Goal: Task Accomplishment & Management: Contribute content

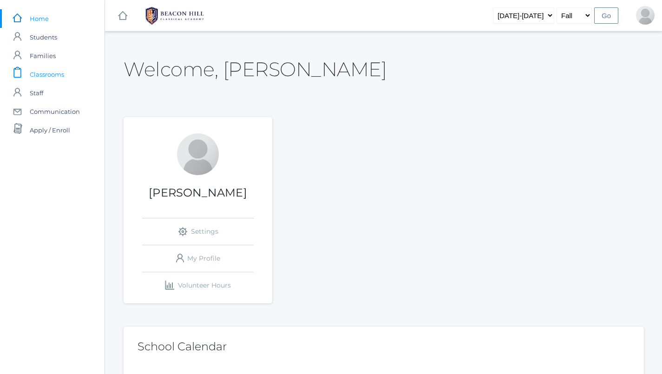
click at [52, 65] on span "Classrooms" at bounding box center [47, 74] width 34 height 19
click at [57, 73] on span "Classrooms" at bounding box center [47, 74] width 34 height 19
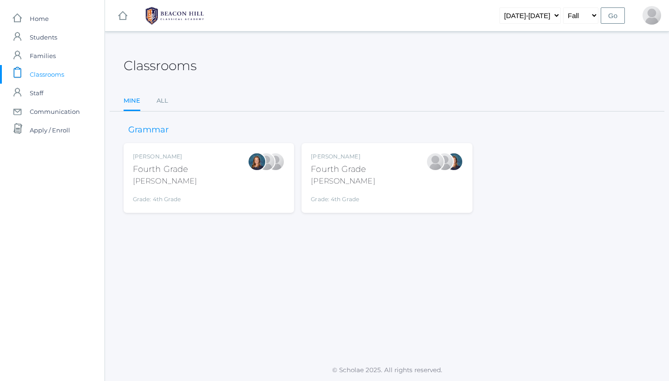
click at [378, 166] on div "[PERSON_NAME] Fourth Grade [PERSON_NAME] Grade: 4th Grade 04LA" at bounding box center [387, 177] width 152 height 51
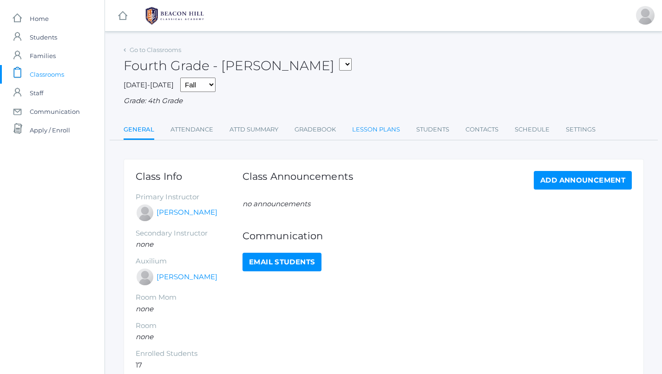
click at [371, 126] on link "Lesson Plans" at bounding box center [376, 129] width 48 height 19
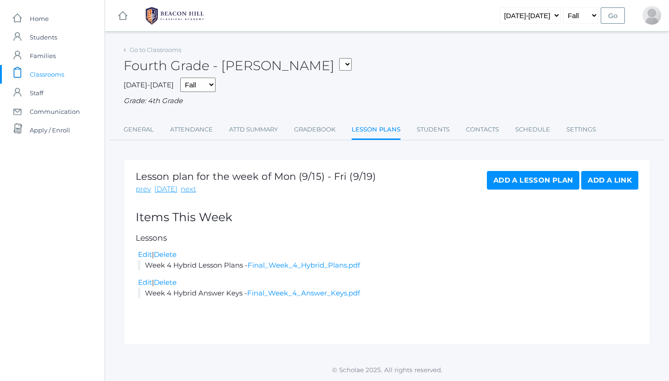
click at [60, 71] on span "Classrooms" at bounding box center [47, 74] width 34 height 19
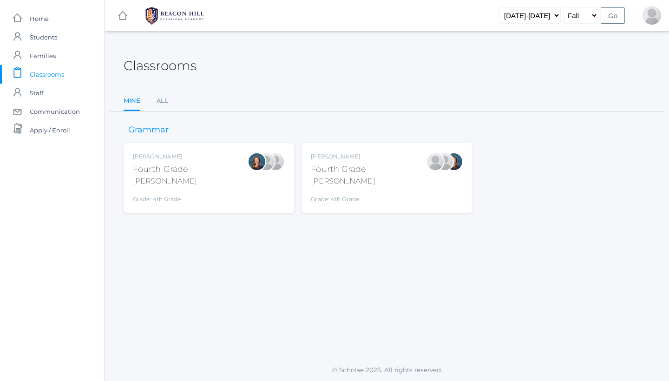
click at [242, 195] on div "Ellie Bradley Fourth Grade Bradley Grade: 4th Grade 04LA" at bounding box center [209, 177] width 152 height 51
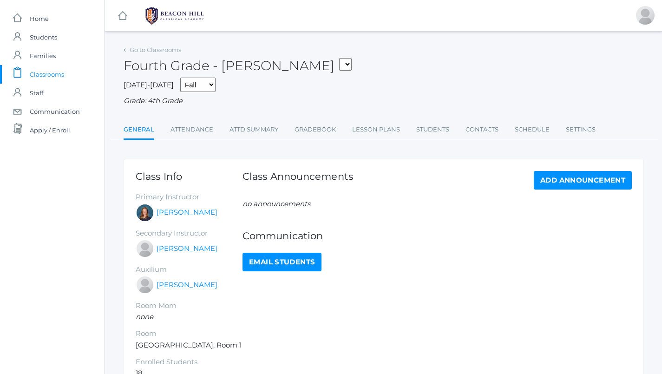
scroll to position [3, 0]
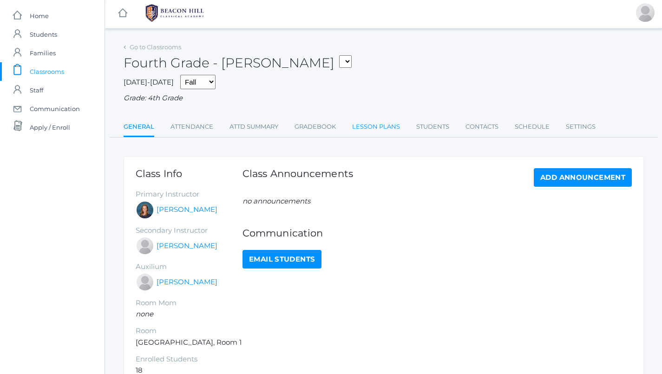
click at [392, 119] on link "Lesson Plans" at bounding box center [376, 127] width 48 height 19
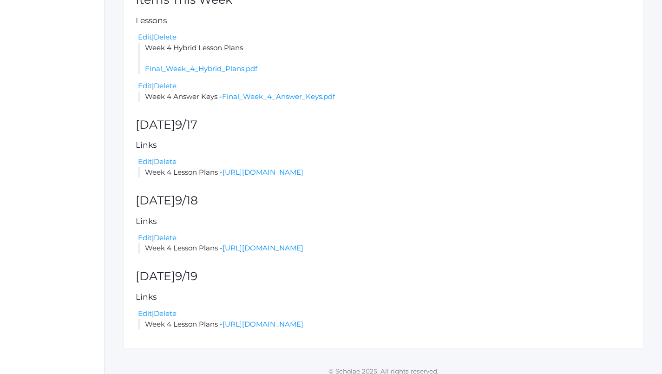
scroll to position [217, 0]
click at [342, 109] on div "Lesson plan for the week of Mon (9/15) - Fri (9/19) prev [DATE] next Add a Less…" at bounding box center [384, 145] width 521 height 407
click at [142, 158] on link "Edit" at bounding box center [145, 162] width 14 height 9
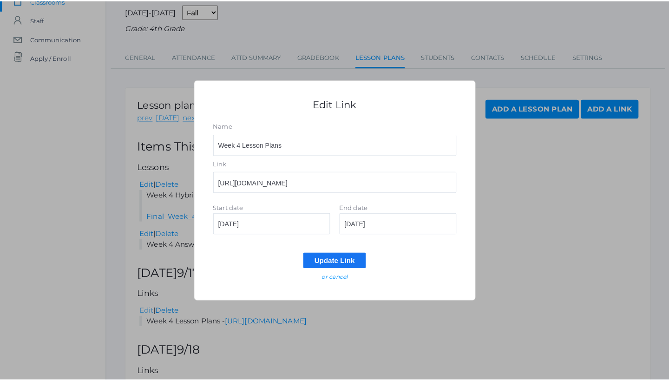
scroll to position [0, 0]
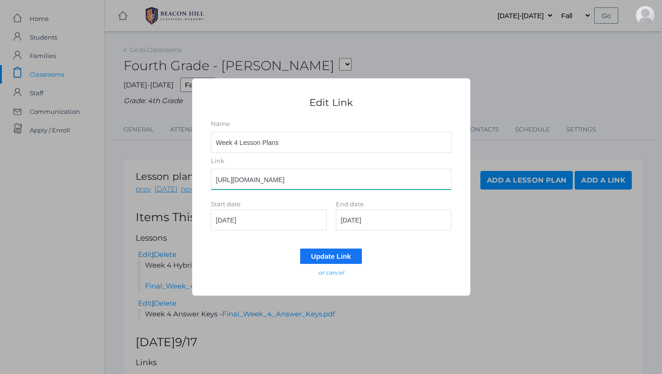
click at [269, 182] on input "[URL][DOMAIN_NAME]" at bounding box center [331, 179] width 241 height 21
click at [326, 277] on div "Edit Link Name Week 4 Lesson Plans Link [URL][DOMAIN_NAME] Start date [DATE] En…" at bounding box center [331, 187] width 279 height 218
click at [327, 273] on em "or cancel" at bounding box center [331, 272] width 26 height 7
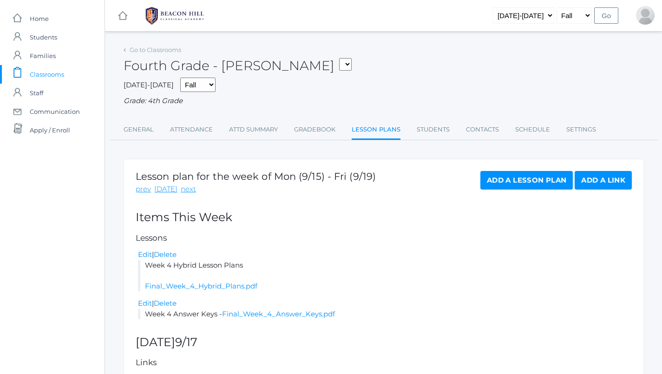
click at [62, 75] on span "Classrooms" at bounding box center [47, 74] width 34 height 19
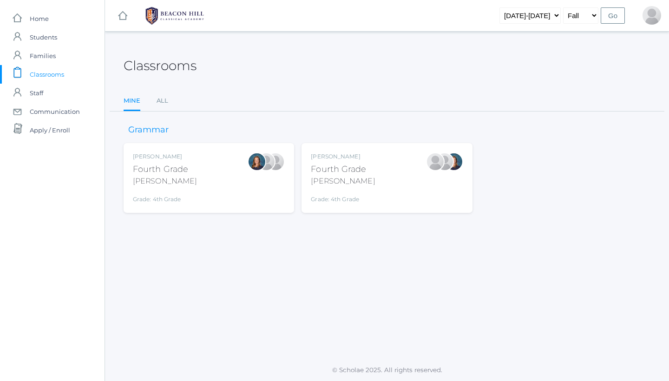
click at [363, 203] on div "[PERSON_NAME] Fourth Grade [PERSON_NAME] Grade: 4th Grade 04LA" at bounding box center [387, 178] width 171 height 70
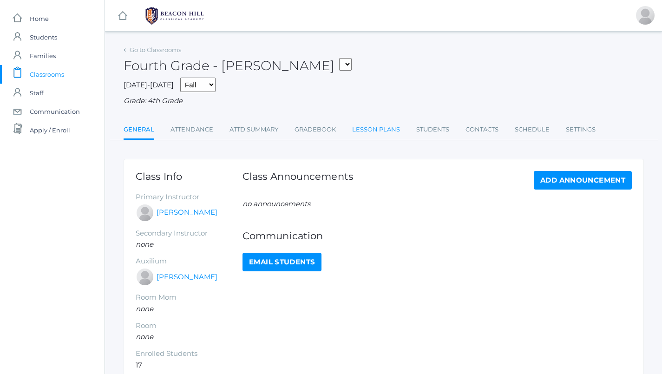
click at [374, 128] on link "Lesson Plans" at bounding box center [376, 129] width 48 height 19
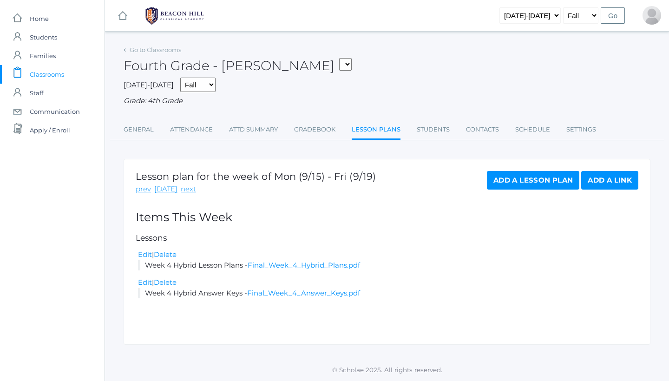
click at [530, 179] on link "Add a Lesson Plan" at bounding box center [533, 180] width 93 height 19
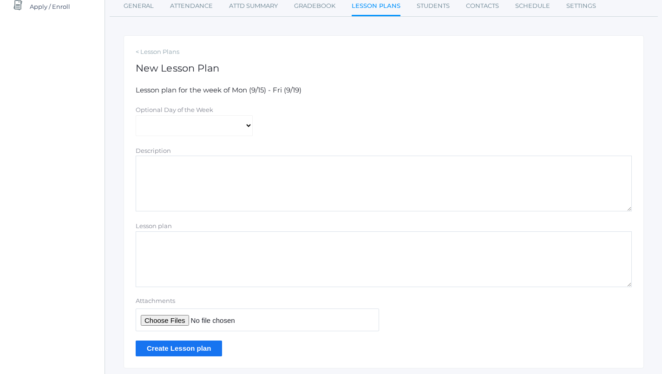
scroll to position [130, 0]
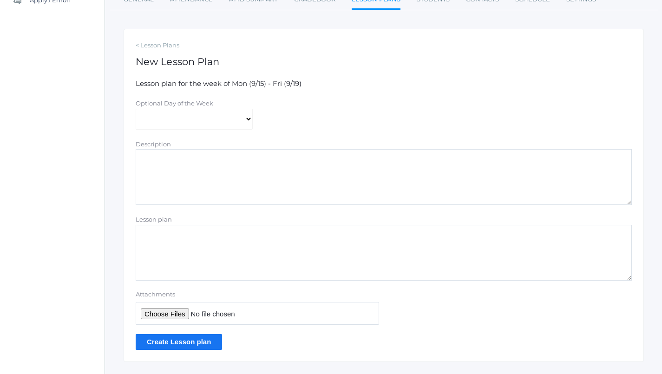
click at [212, 245] on textarea "Lesson plan" at bounding box center [384, 253] width 496 height 56
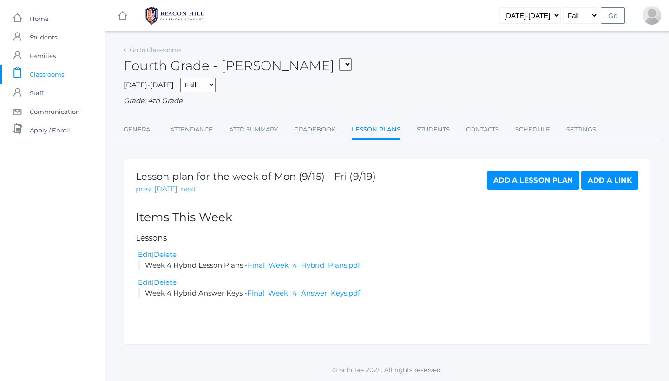
click at [610, 180] on link "Add a Link" at bounding box center [610, 180] width 57 height 19
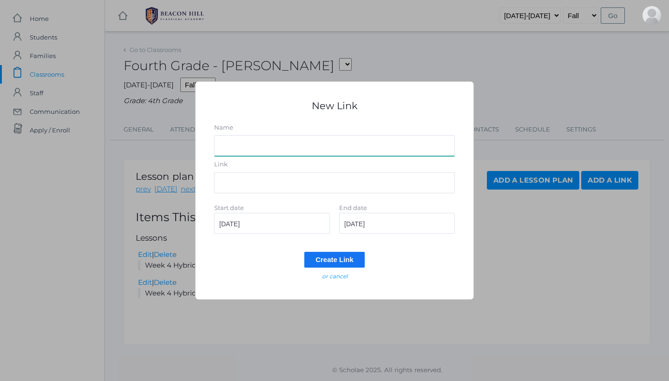
click at [362, 146] on input "Name" at bounding box center [334, 145] width 241 height 21
type input "Week 4 Lesson Plans"
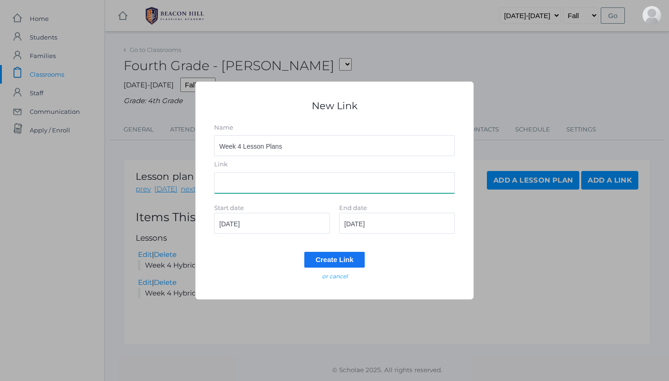
click at [354, 181] on input "Link" at bounding box center [334, 182] width 241 height 21
paste input "[URL][DOMAIN_NAME]"
type input "[URL][DOMAIN_NAME]"
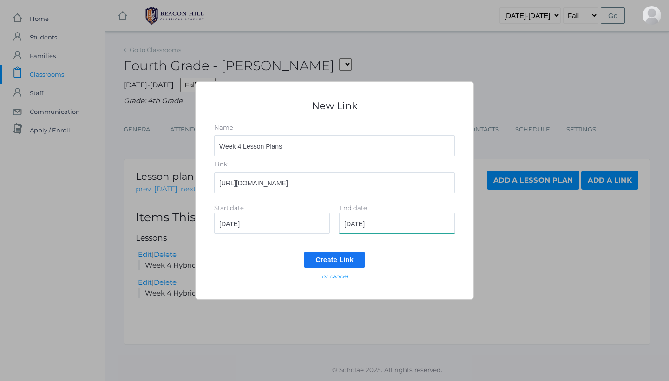
click at [384, 226] on input "2025-09-15" at bounding box center [397, 223] width 116 height 21
type input "[DATE]"
click at [257, 222] on input "2025-09-15" at bounding box center [272, 223] width 116 height 21
type input "[DATE]"
click at [358, 261] on input "Create Link" at bounding box center [334, 259] width 60 height 15
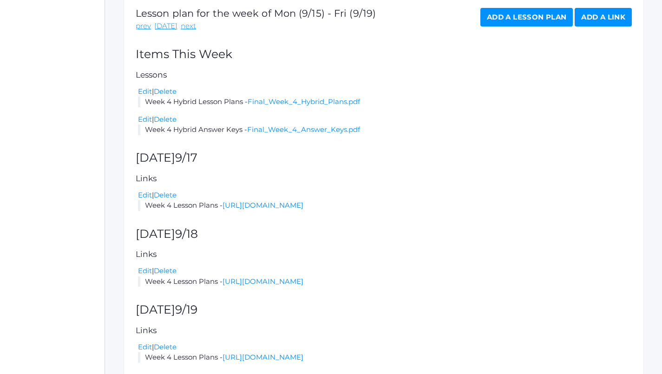
scroll to position [184, 0]
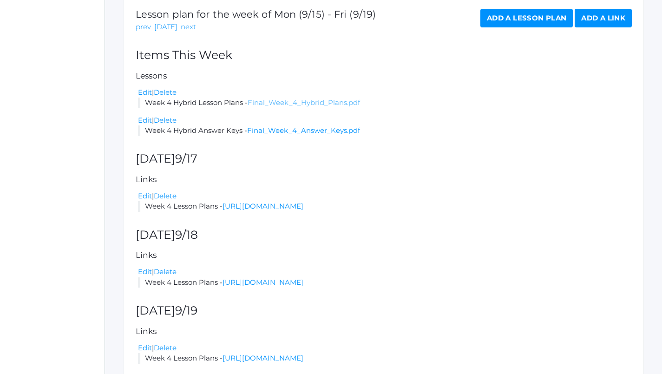
click at [275, 99] on link "Final_Week_4_Hybrid_Plans.pdf" at bounding box center [304, 102] width 112 height 9
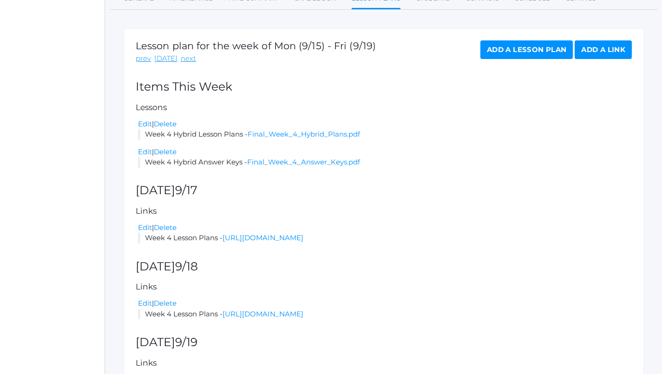
scroll to position [156, 0]
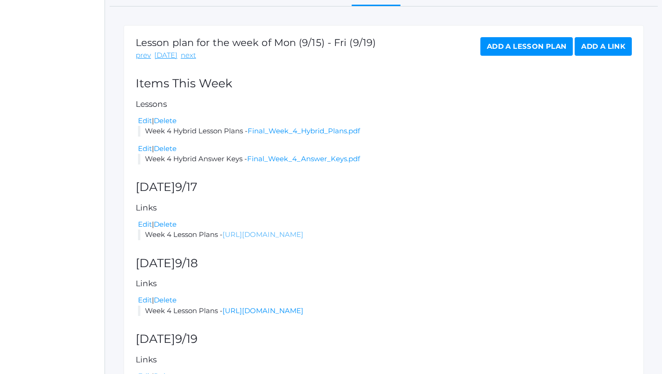
click at [304, 230] on link "[URL][DOMAIN_NAME]" at bounding box center [263, 234] width 81 height 9
